Goal: Communication & Community: Answer question/provide support

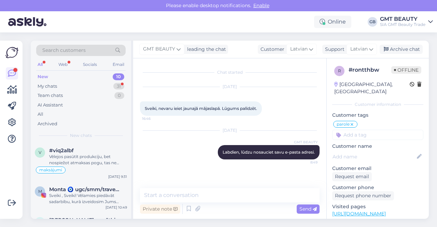
click at [54, 76] on div "New 10" at bounding box center [80, 77] width 89 height 10
click at [92, 155] on div "Vēlejos pasūtīt produkciju, bet nospiežot atmaksas pogu, tas ne pārslēdzas tālā…" at bounding box center [88, 160] width 78 height 12
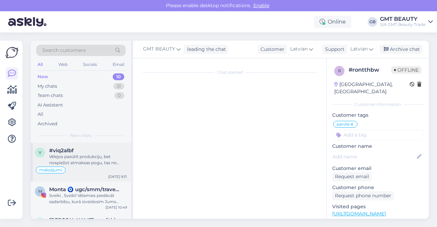
scroll to position [6, 0]
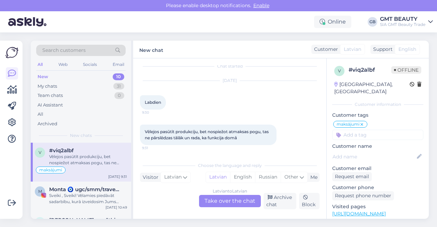
click at [219, 203] on div "Latvian to Latvian Take over the chat" at bounding box center [230, 201] width 62 height 12
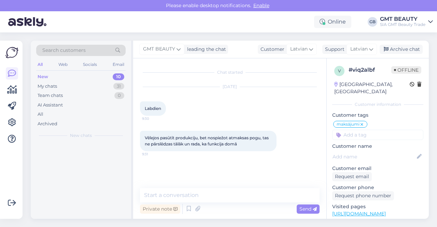
scroll to position [0, 0]
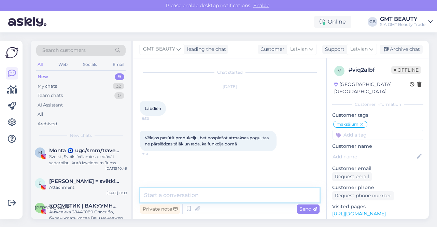
click at [186, 192] on textarea at bounding box center [230, 195] width 180 height 14
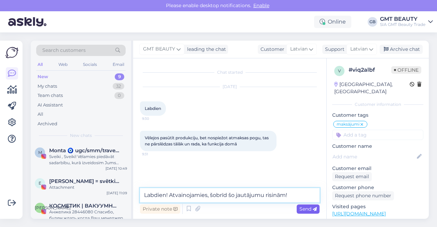
type textarea "Labdien! Atvainojamies, šobrīd šo jautājumu risinām!"
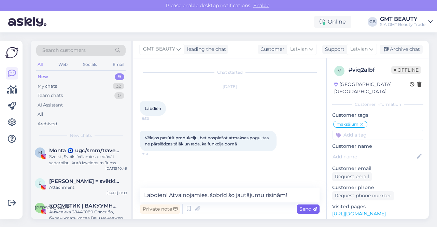
click at [310, 207] on span "Send" at bounding box center [307, 209] width 17 height 6
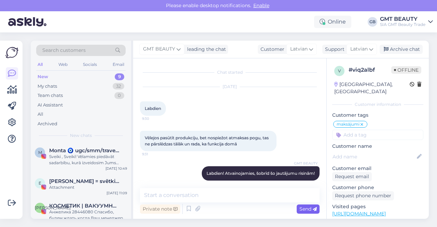
scroll to position [6, 0]
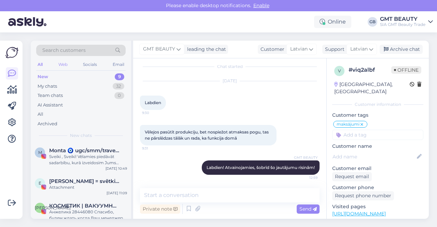
click at [67, 62] on div "Web" at bounding box center [63, 64] width 12 height 9
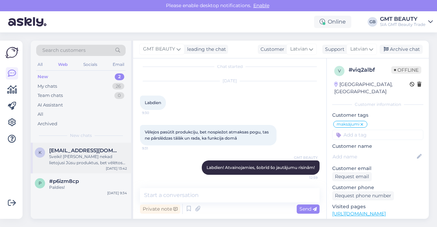
click at [73, 152] on span "[EMAIL_ADDRESS][DOMAIN_NAME]" at bounding box center [84, 150] width 71 height 6
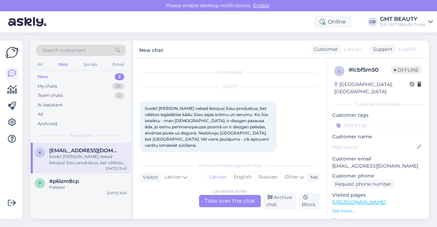
scroll to position [1, 0]
click at [358, 122] on input at bounding box center [377, 125] width 91 height 10
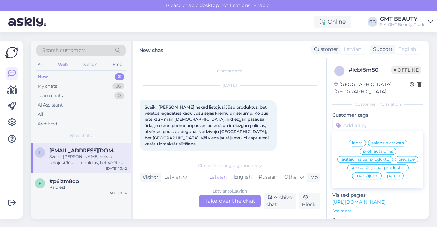
click at [365, 168] on span "konsultācija par produktiem" at bounding box center [378, 168] width 55 height 4
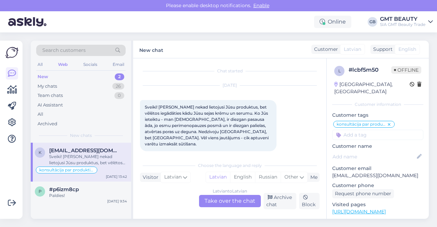
click at [368, 130] on input at bounding box center [377, 135] width 91 height 10
type input "piegāde uz ārzemēm"
click at [310, 147] on div "[DATE] Sveiki! [PERSON_NAME] nekad lietojusi Jūsu produktus, bet vēlētos iegādā…" at bounding box center [230, 118] width 180 height 81
click at [398, 130] on input "piegāde uz ārzemēm" at bounding box center [377, 135] width 91 height 10
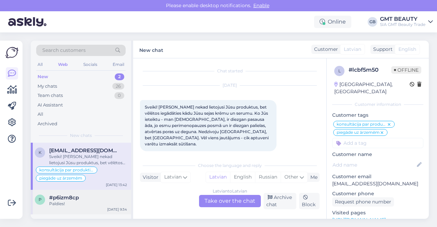
click at [56, 202] on div "Paldies!" at bounding box center [88, 204] width 78 height 6
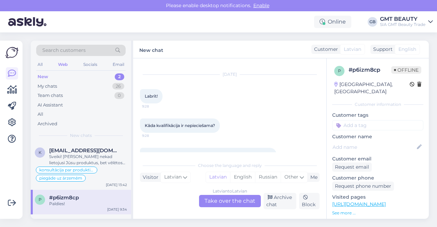
scroll to position [12, 0]
click at [84, 151] on span "[EMAIL_ADDRESS][DOMAIN_NAME]" at bounding box center [84, 150] width 71 height 6
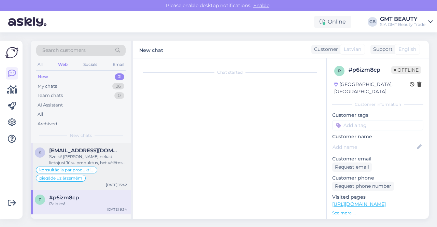
scroll to position [1, 0]
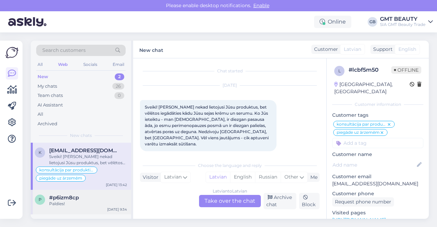
click at [76, 196] on span "#p6izm8cp" at bounding box center [64, 198] width 30 height 6
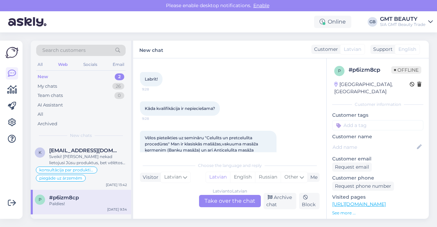
scroll to position [12, 0]
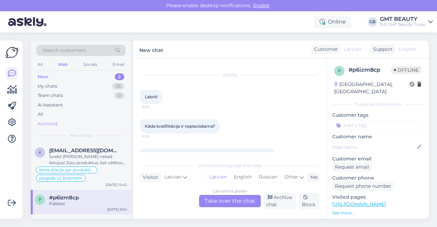
click at [109, 123] on div "Archived" at bounding box center [80, 124] width 89 height 10
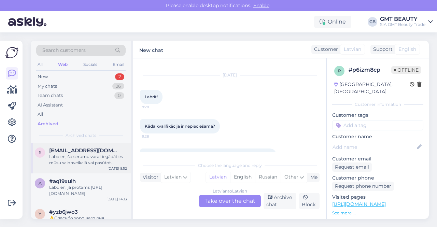
click at [99, 154] on div "Labdien, šo serumu varat iegādāties mūsu salonveikalā vai pasūtot mājaslapā." at bounding box center [88, 160] width 78 height 12
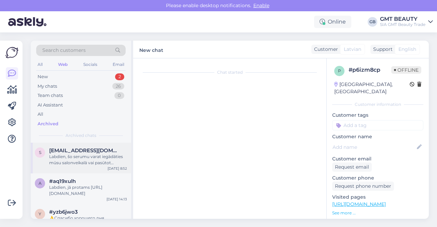
scroll to position [0, 0]
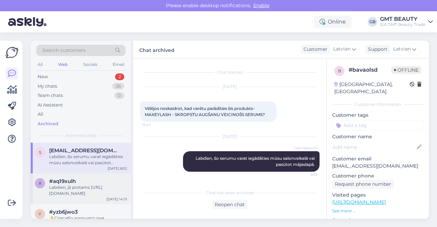
click at [82, 187] on div "Labdien, jā protams [URL][DOMAIN_NAME]" at bounding box center [88, 190] width 78 height 12
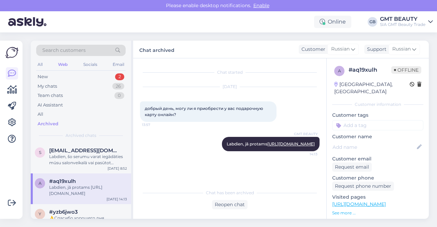
scroll to position [16, 0]
click at [54, 87] on div "My chats" at bounding box center [47, 86] width 19 height 7
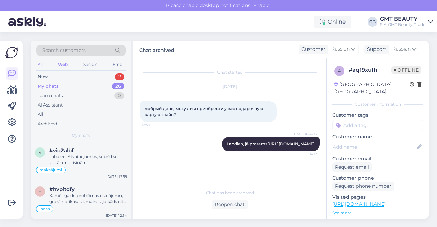
click at [42, 62] on div "All" at bounding box center [40, 64] width 8 height 9
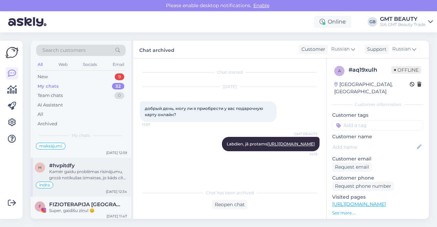
scroll to position [34, 0]
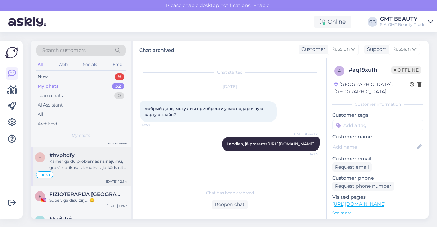
click at [103, 167] on div "Kamēr gaidu problēmas risinājumu, grozā notikušas izmaiņas, jo kāds cits izpērk…" at bounding box center [88, 164] width 78 height 12
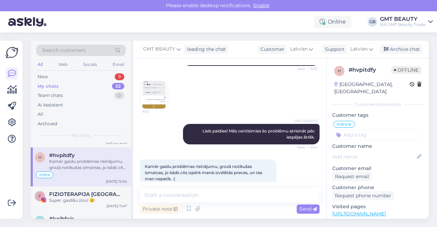
scroll to position [126, 0]
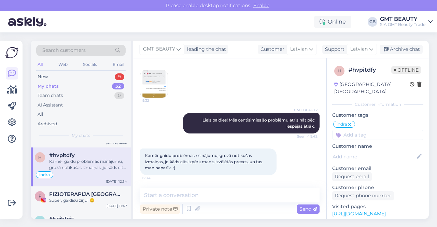
click at [244, 185] on div "Chat started [DATE] Labrīt! 9:20 Kāpēc nevar samaksāt? Visu laiku tin aplīti. 9…" at bounding box center [229, 138] width 193 height 160
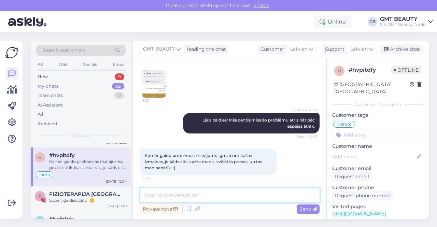
click at [217, 196] on textarea at bounding box center [230, 195] width 180 height 14
click at [153, 193] on textarea at bounding box center [230, 195] width 180 height 14
click at [162, 197] on textarea at bounding box center [230, 195] width 180 height 14
click at [160, 194] on textarea at bounding box center [230, 195] width 180 height 14
click at [161, 191] on textarea at bounding box center [230, 195] width 180 height 14
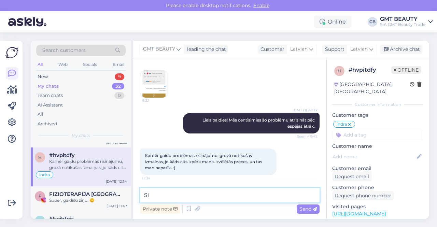
type textarea "S"
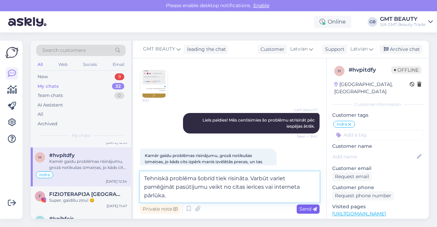
type textarea "Tehniskā problēma šobrīd tiek risināta. Varbūt variet pamēģināt pasūtījumu veik…"
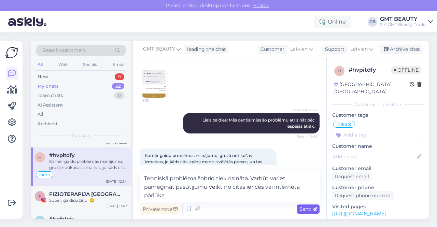
click at [309, 210] on span "Send" at bounding box center [307, 209] width 17 height 6
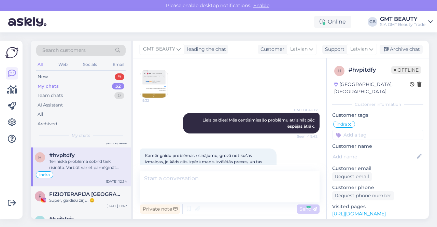
scroll to position [167, 0]
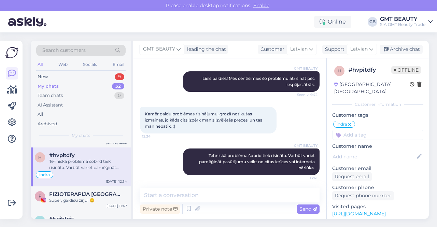
click at [117, 168] on div "Tehniskā problēma šobrīd tiek risināta. Varbūt variet pamēģināt pasūtījumu veik…" at bounding box center [88, 164] width 78 height 12
